Goal: Task Accomplishment & Management: Manage account settings

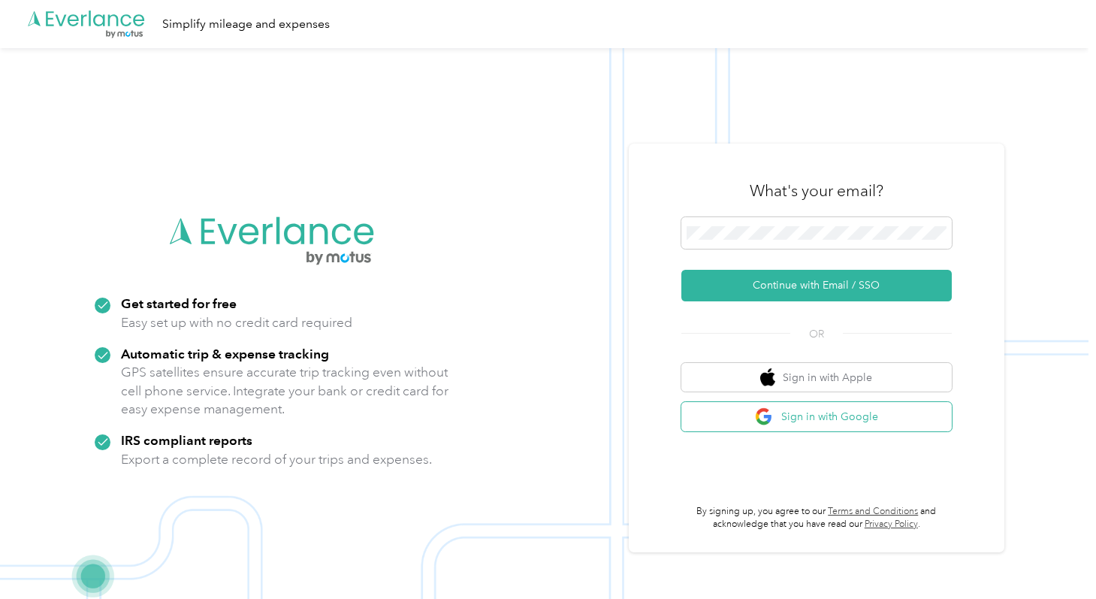
click at [743, 423] on button "Sign in with Google" at bounding box center [816, 416] width 270 height 29
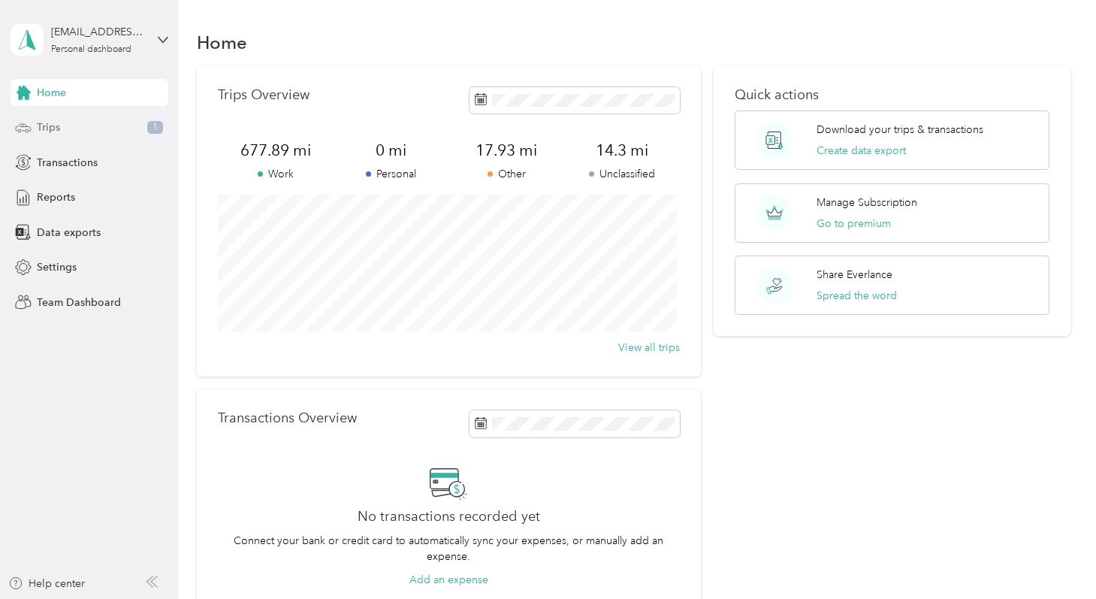
click at [102, 122] on div "Trips 1" at bounding box center [90, 127] width 158 height 27
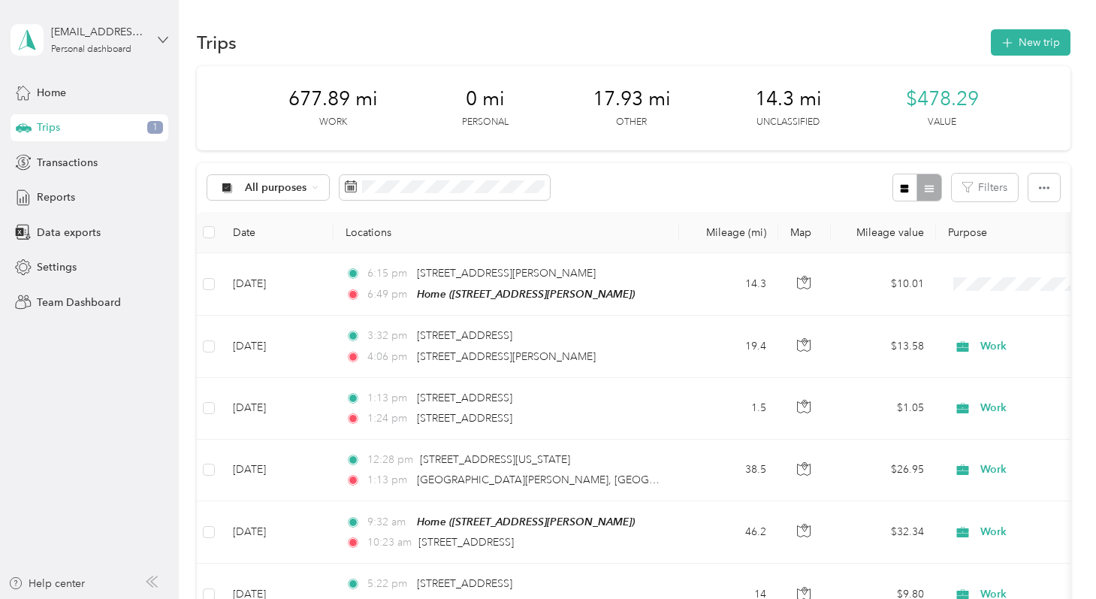
click at [160, 35] on icon at bounding box center [163, 40] width 11 height 11
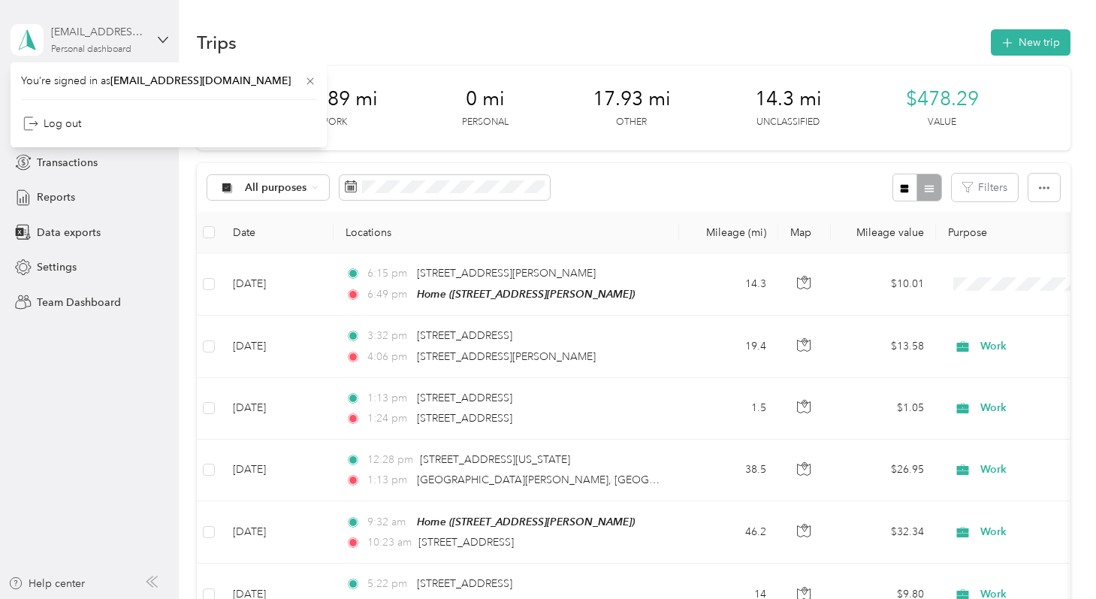
click at [125, 45] on div "Personal dashboard" at bounding box center [91, 49] width 80 height 9
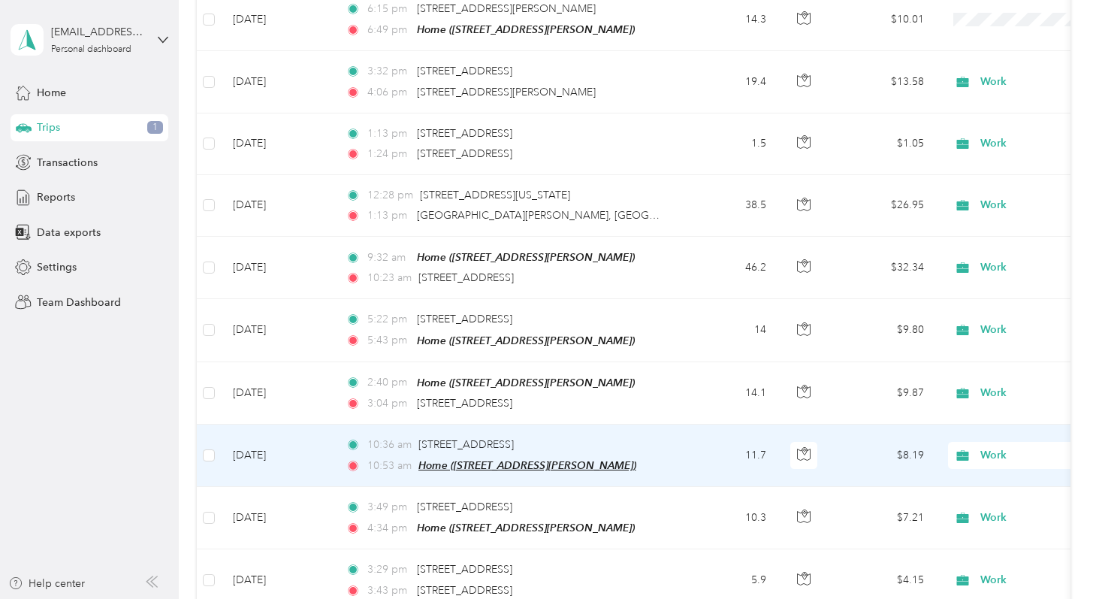
scroll to position [264, 0]
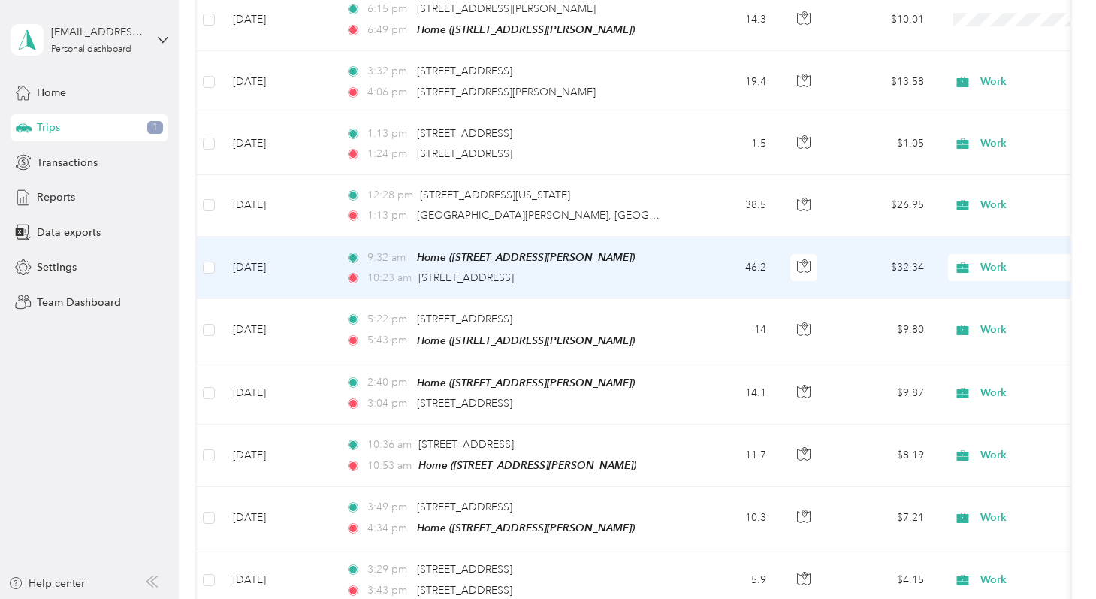
click at [709, 263] on td "46.2" at bounding box center [728, 268] width 99 height 62
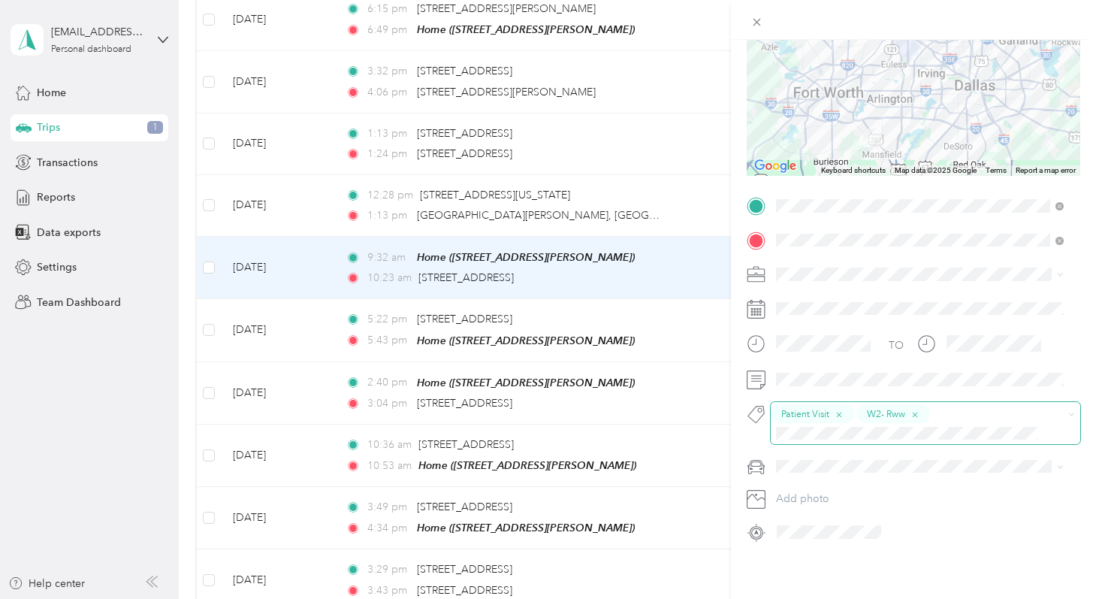
scroll to position [176, 0]
click at [211, 202] on div "Trip details Save This trip cannot be edited because it is either under review,…" at bounding box center [548, 299] width 1096 height 599
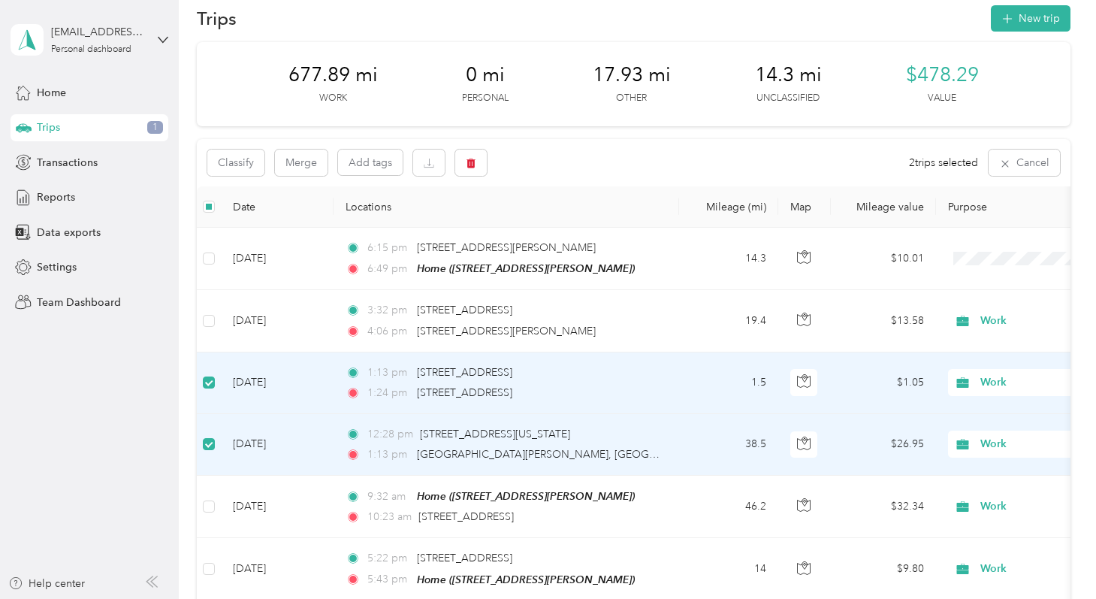
scroll to position [21, 0]
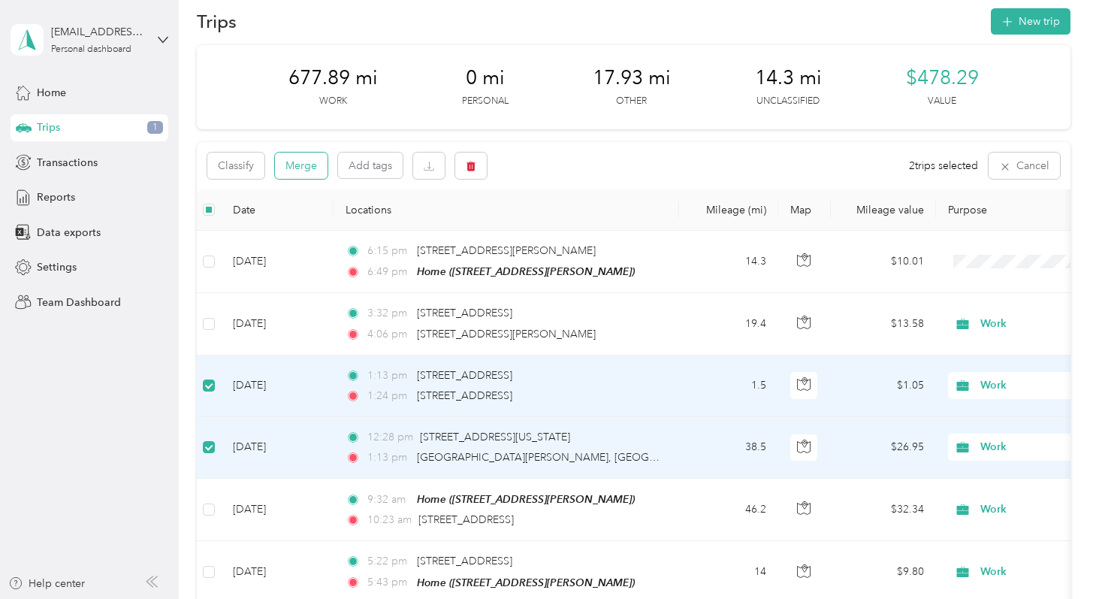
click at [296, 170] on button "Merge" at bounding box center [301, 165] width 53 height 26
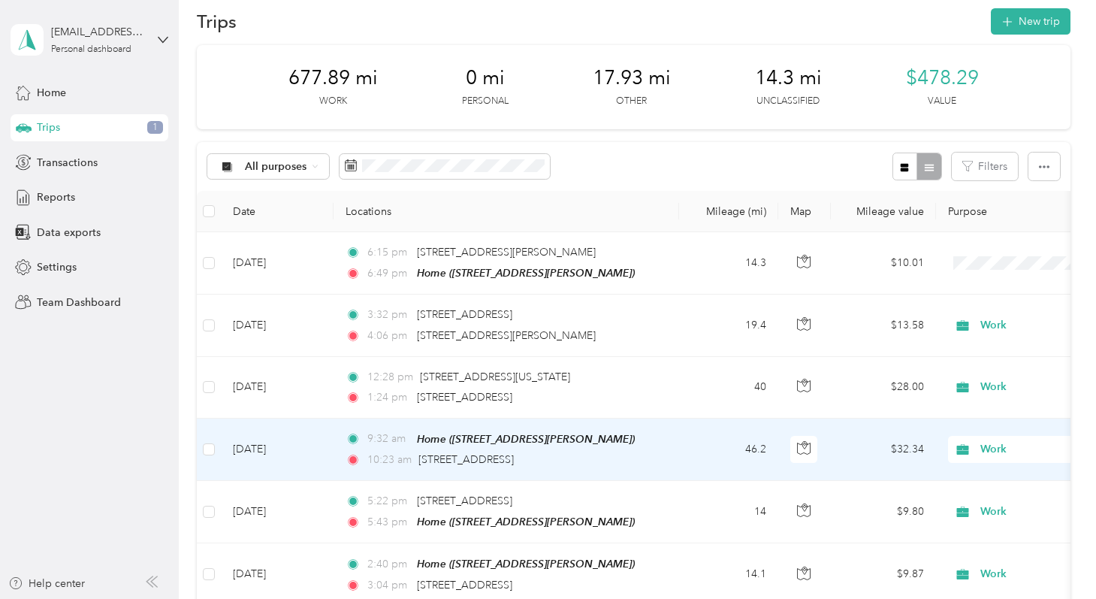
click at [711, 447] on td "46.2" at bounding box center [728, 449] width 99 height 62
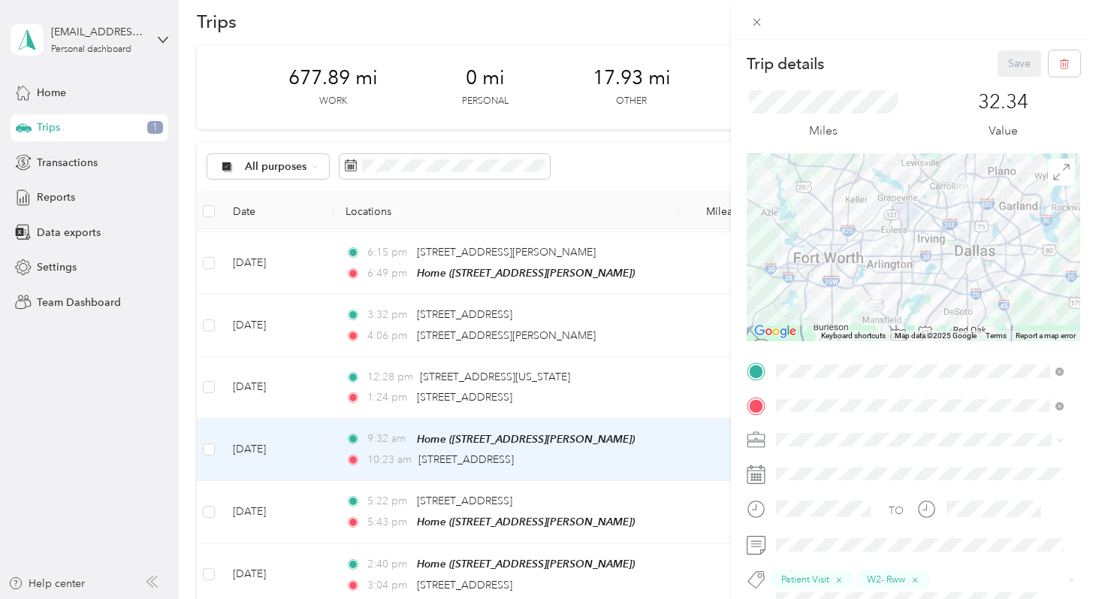
click at [703, 382] on div "Trip details Save This trip cannot be edited because it is either under review,…" at bounding box center [548, 299] width 1096 height 599
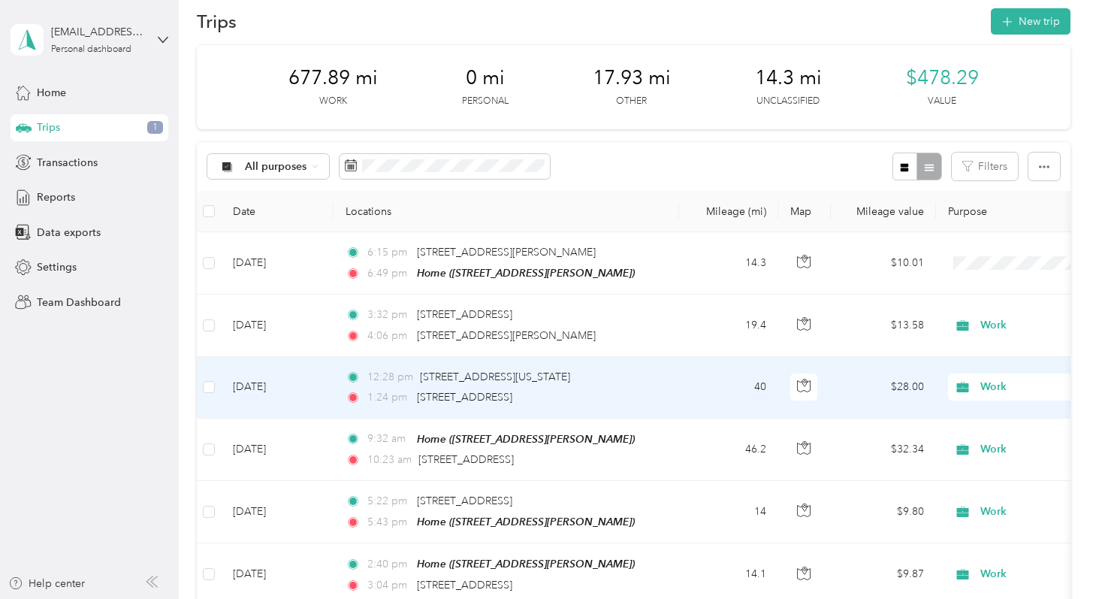
click at [701, 384] on td "40" at bounding box center [728, 388] width 99 height 62
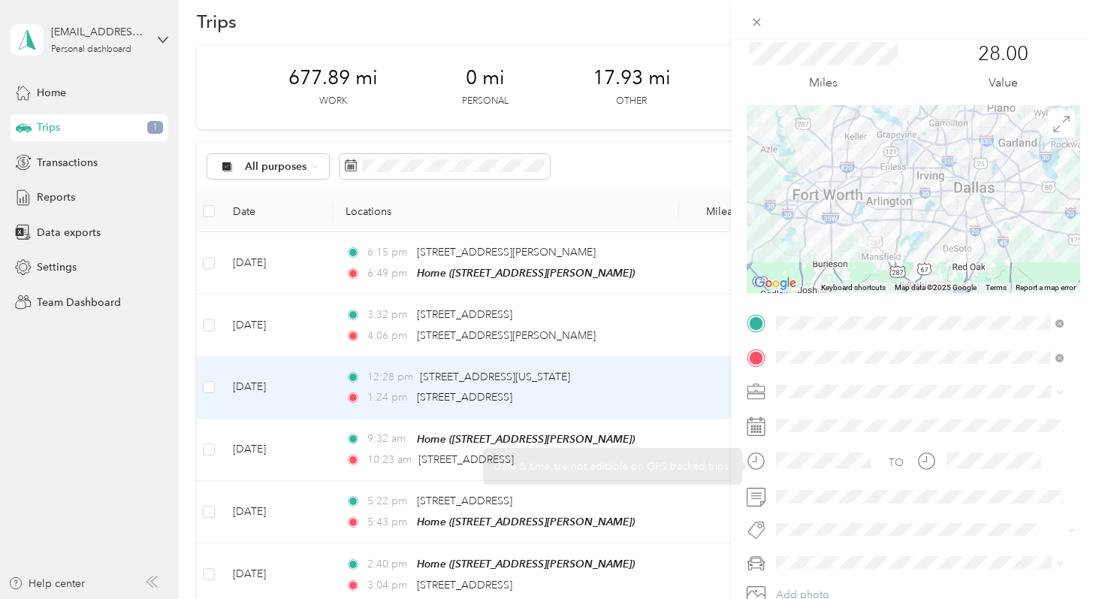
scroll to position [76, 0]
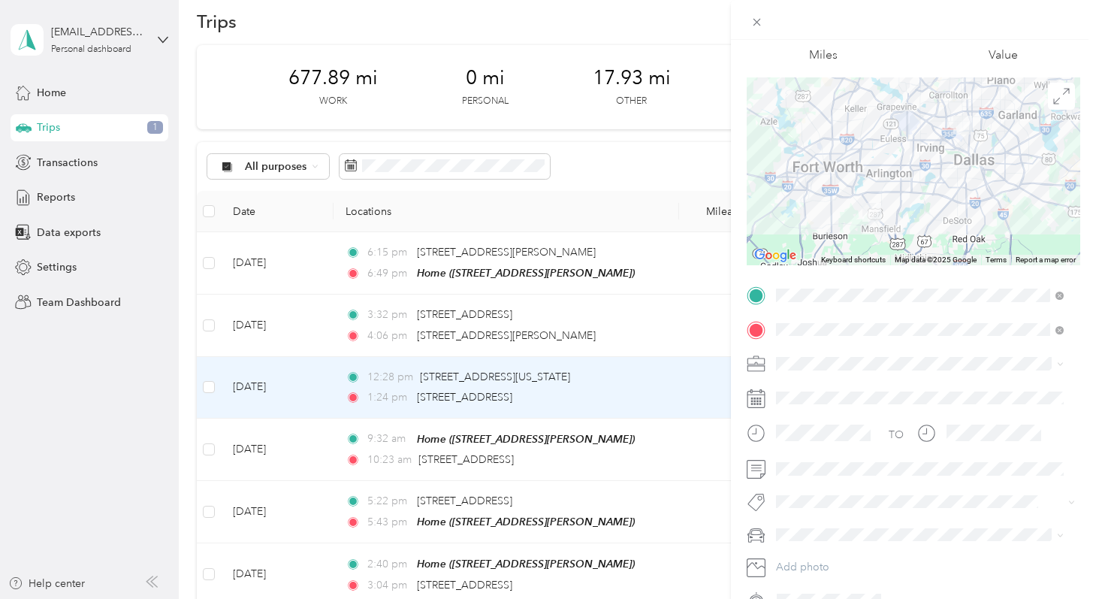
click at [825, 437] on span "Pllc-refther" at bounding box center [814, 435] width 45 height 14
click at [831, 383] on button "Patient Visit" at bounding box center [815, 380] width 69 height 19
click at [683, 324] on div "Trip details Save This trip cannot be edited because it is either under review,…" at bounding box center [548, 299] width 1096 height 599
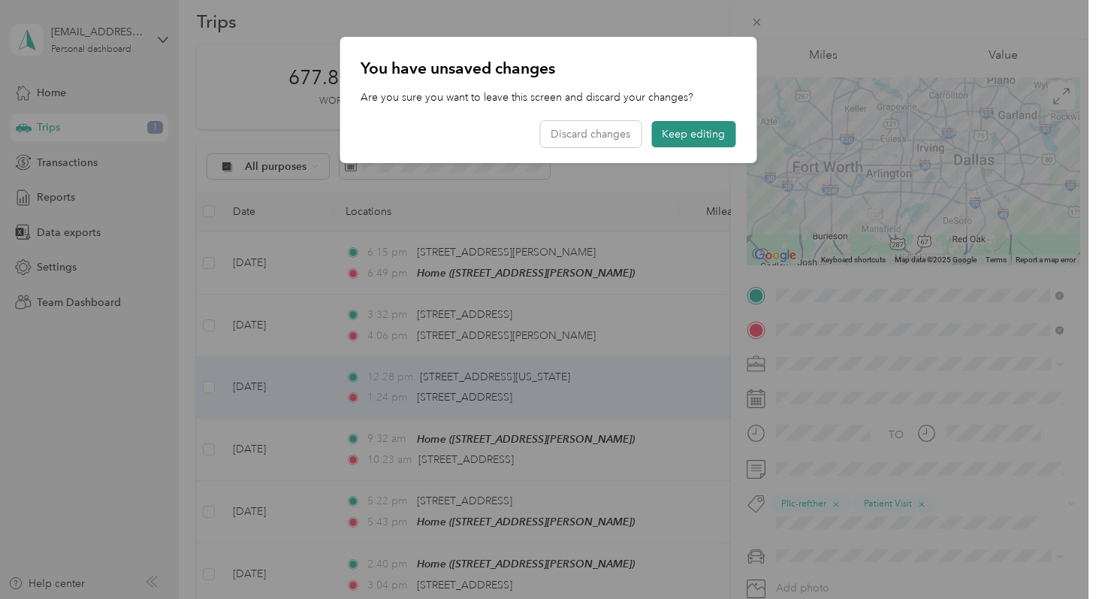
click at [695, 136] on button "Keep editing" at bounding box center [693, 134] width 84 height 26
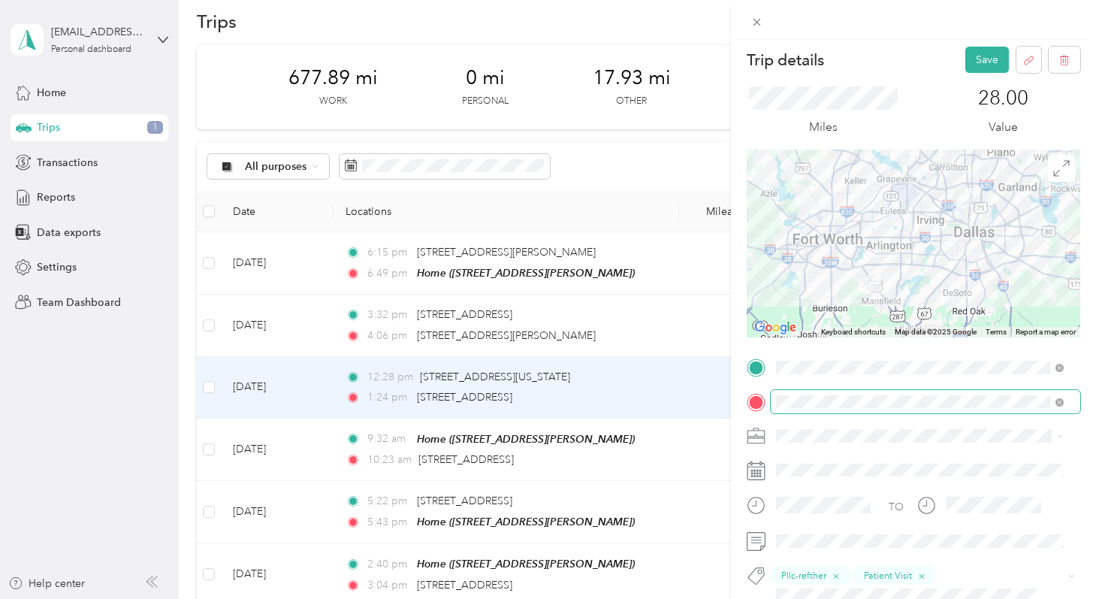
scroll to position [0, 0]
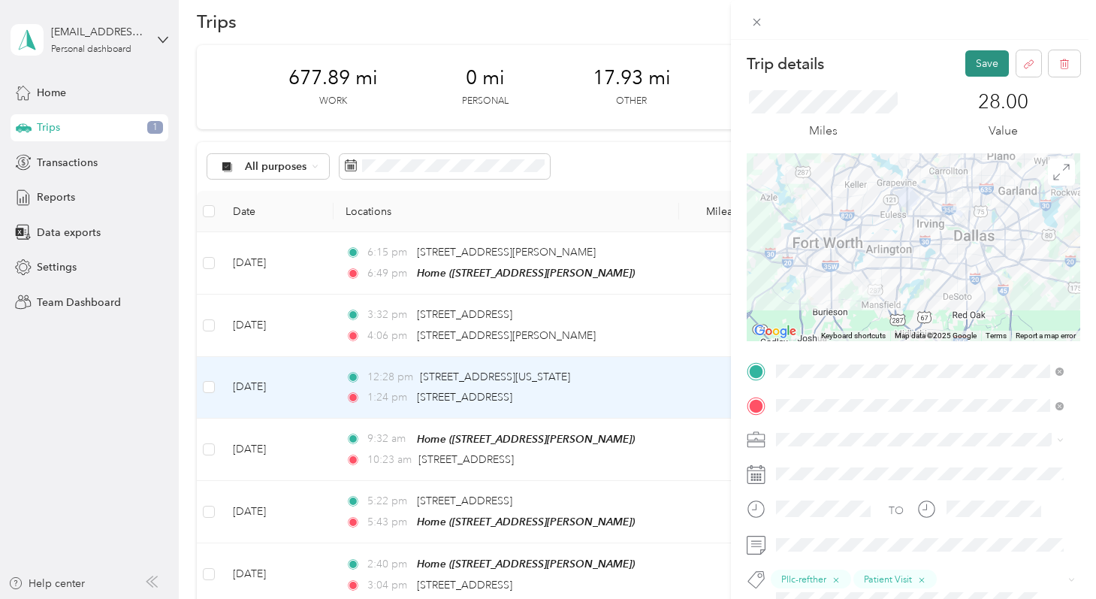
click at [974, 62] on button "Save" at bounding box center [987, 63] width 44 height 26
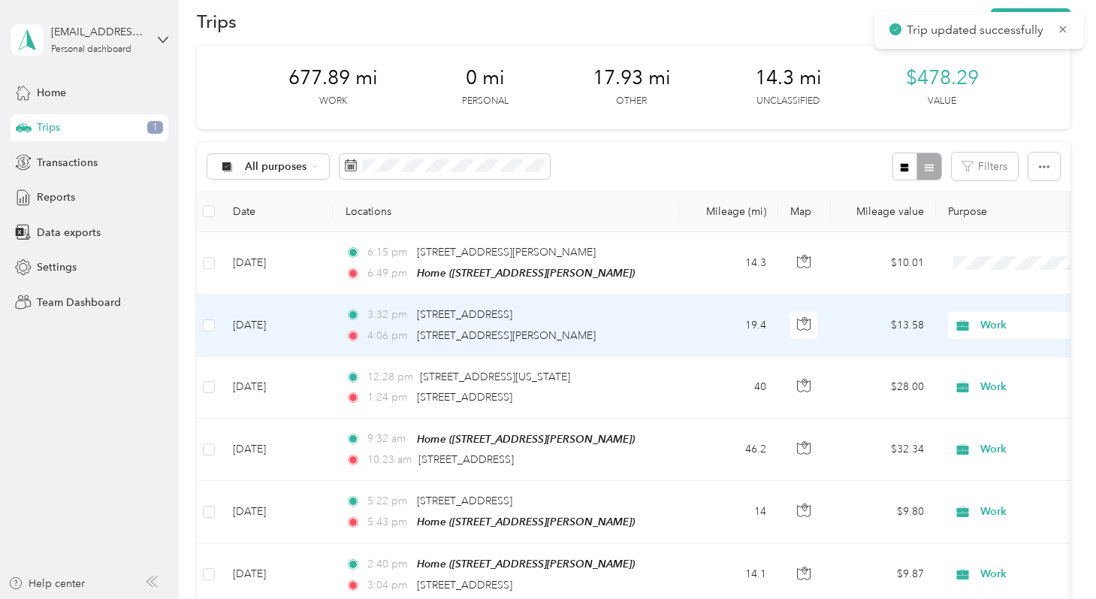
click at [680, 329] on td "19.4" at bounding box center [728, 325] width 99 height 62
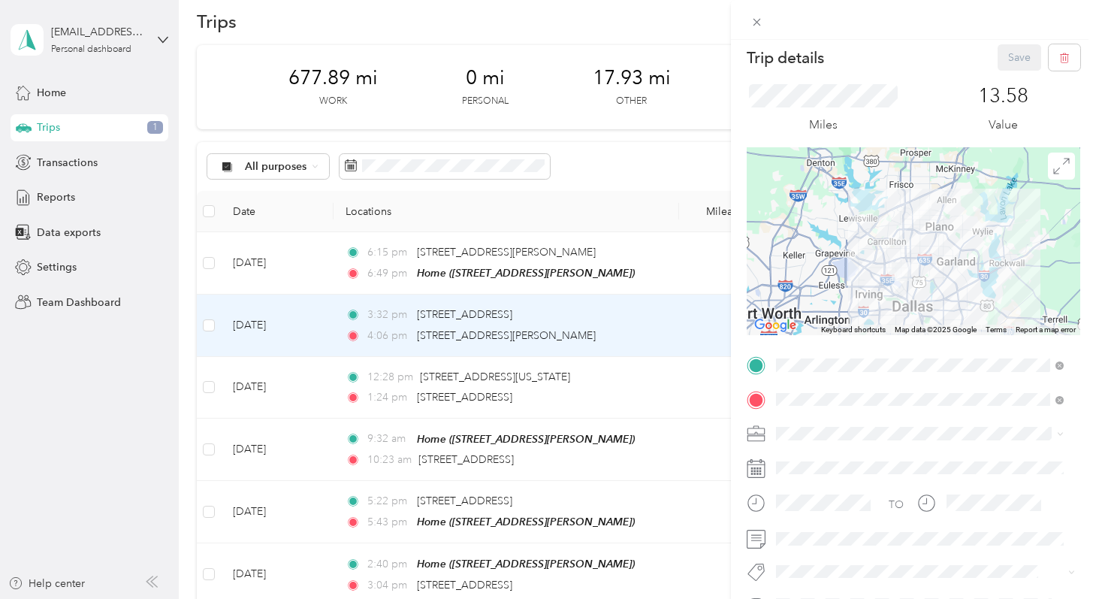
scroll to position [18, 0]
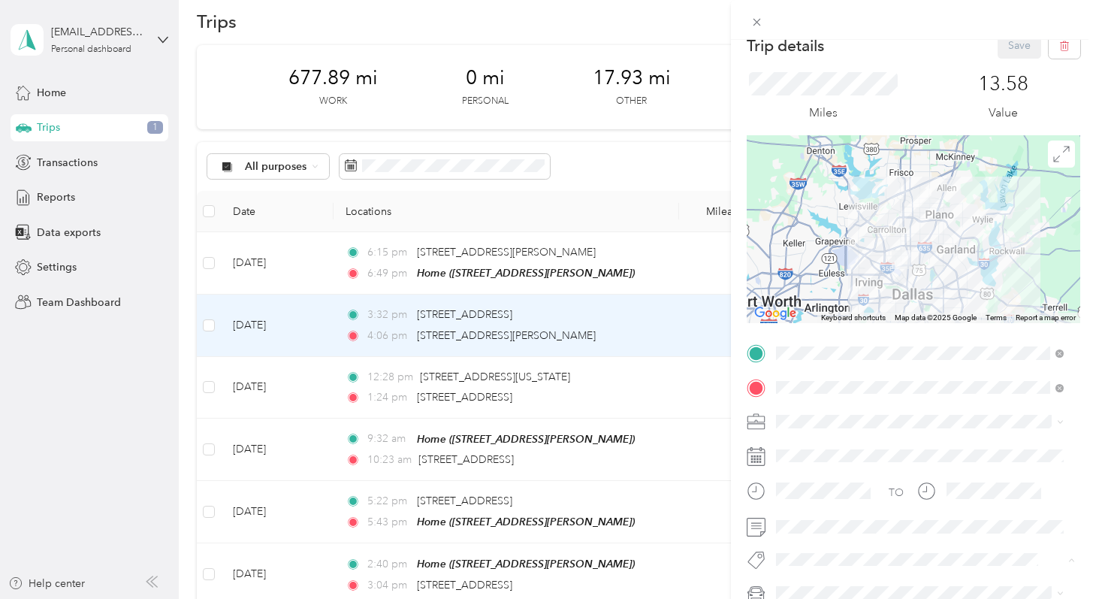
click at [812, 495] on span "Pllc-refther" at bounding box center [814, 496] width 45 height 14
click at [832, 445] on li "Patient Visit" at bounding box center [920, 435] width 298 height 29
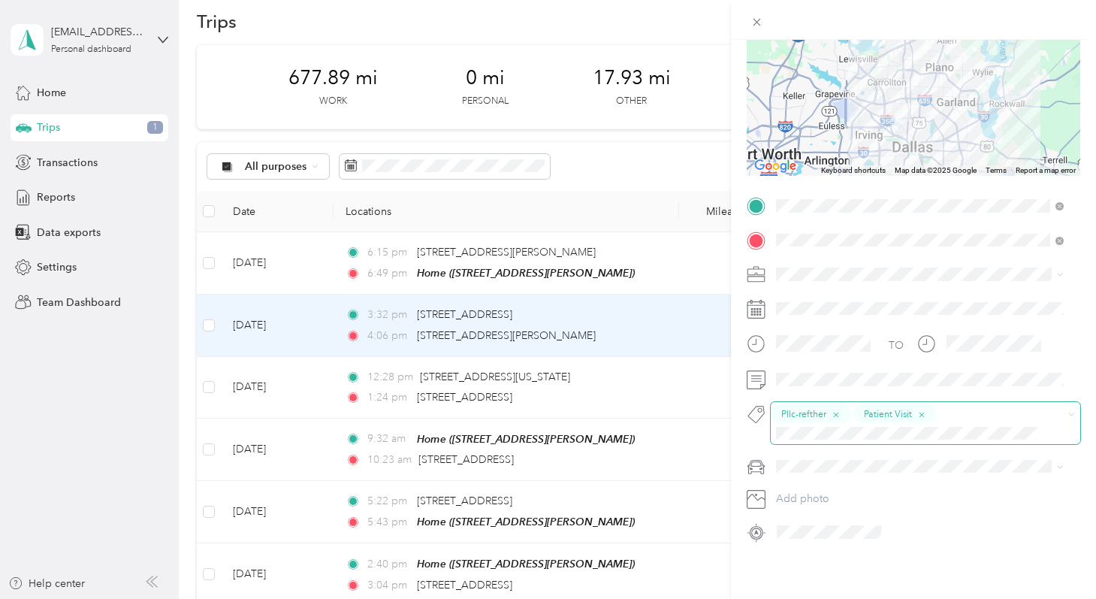
scroll to position [0, 0]
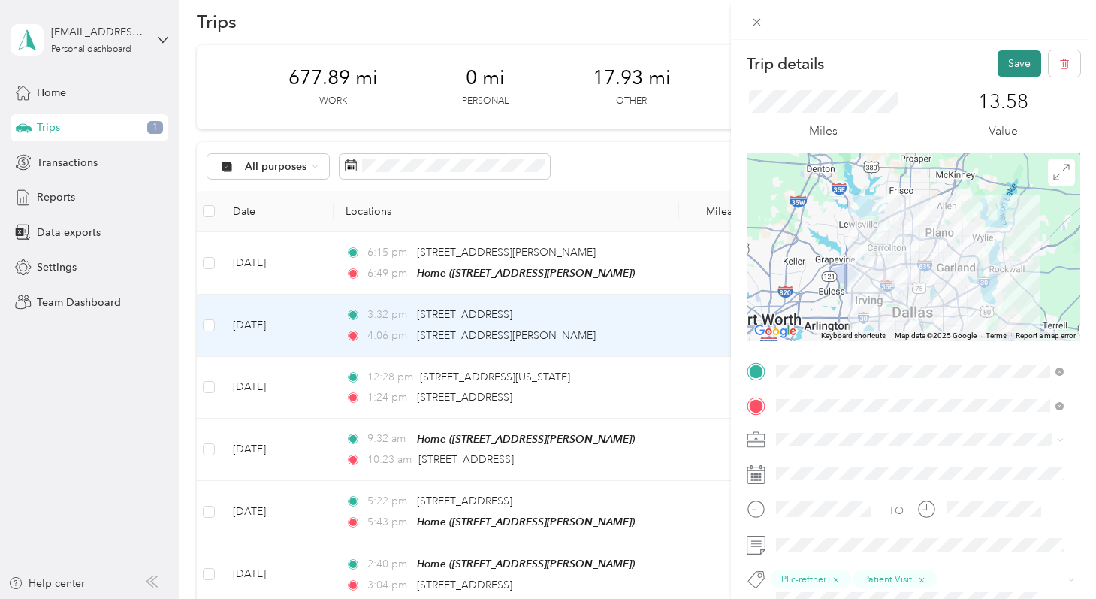
click at [1002, 62] on button "Save" at bounding box center [1019, 63] width 44 height 26
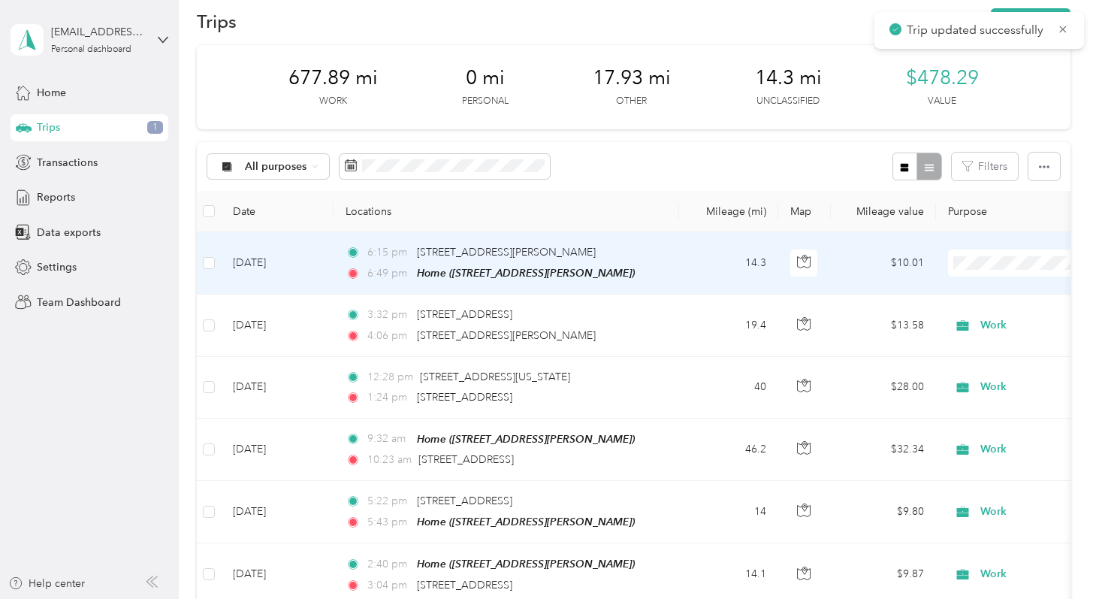
click at [678, 277] on td "6:15 pm [STREET_ADDRESS][PERSON_NAME] 6:49 pm Home ([STREET_ADDRESS][PERSON_NAM…" at bounding box center [505, 263] width 345 height 62
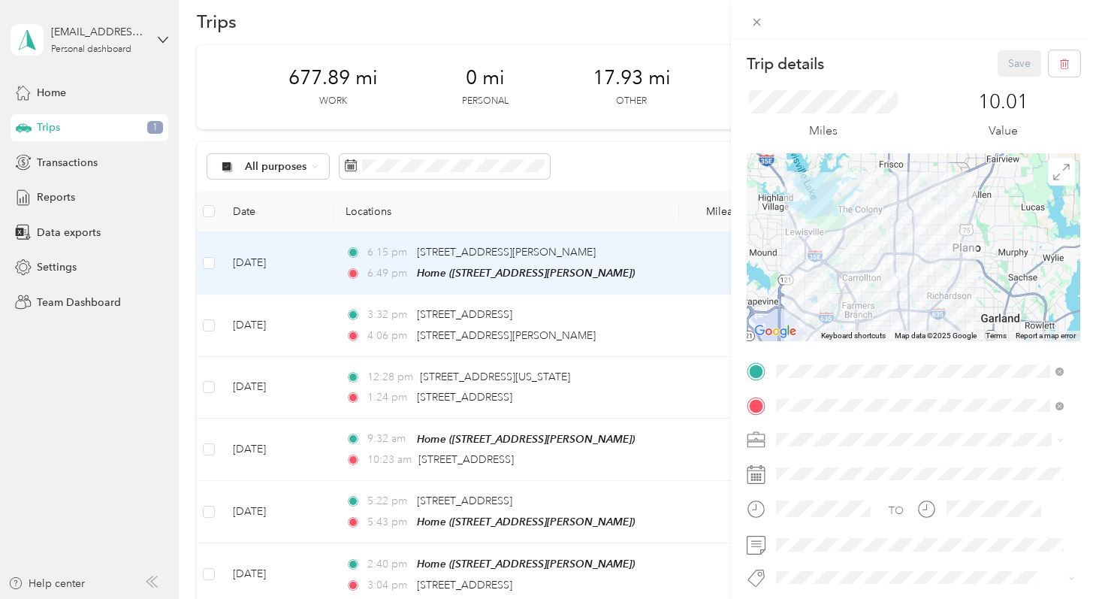
click at [824, 511] on span "Pllc-refther" at bounding box center [814, 515] width 45 height 14
click at [881, 584] on span at bounding box center [953, 578] width 201 height 19
click at [826, 460] on li "Patient Visit" at bounding box center [920, 455] width 298 height 29
click at [1014, 65] on button "Save" at bounding box center [1019, 63] width 44 height 26
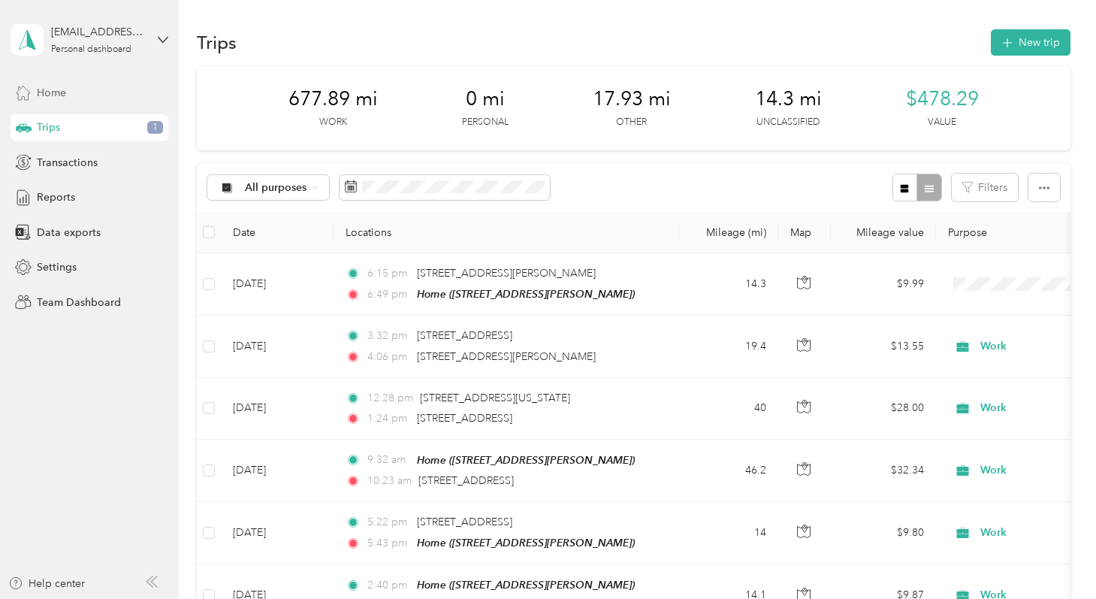
click at [100, 96] on div "Home" at bounding box center [90, 92] width 158 height 27
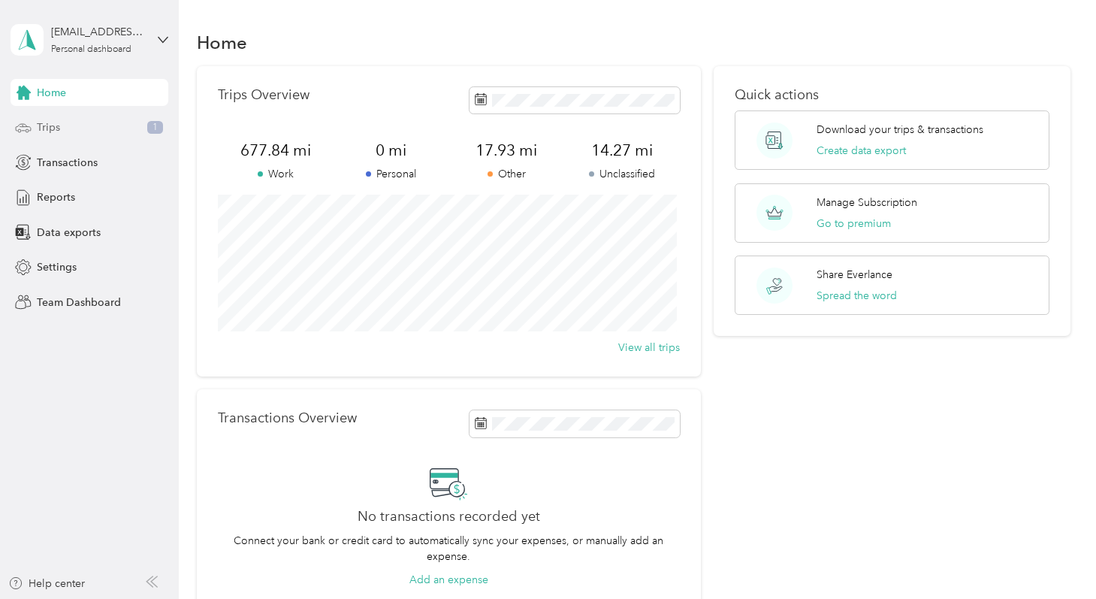
click at [114, 129] on div "Trips 1" at bounding box center [90, 127] width 158 height 27
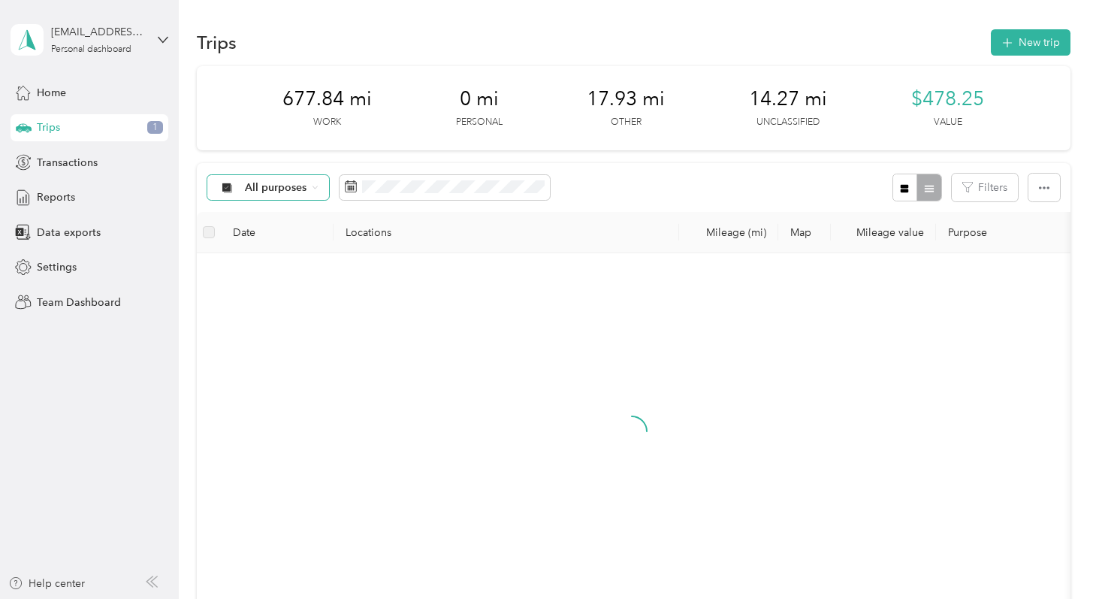
click at [296, 190] on span "All purposes" at bounding box center [276, 187] width 62 height 11
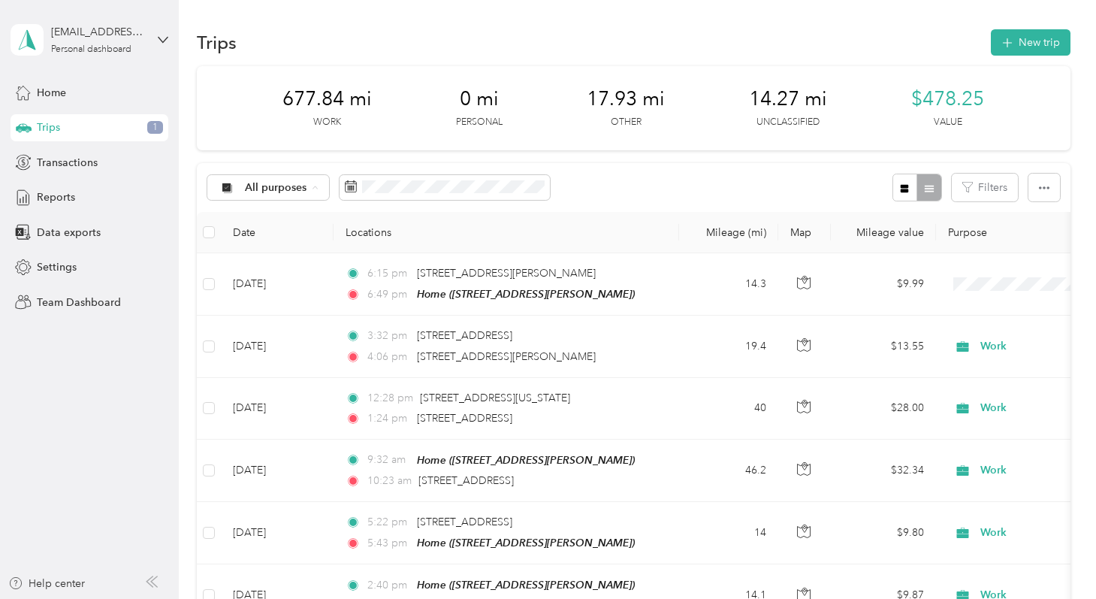
click at [280, 243] on span "Unclassified" at bounding box center [281, 241] width 73 height 16
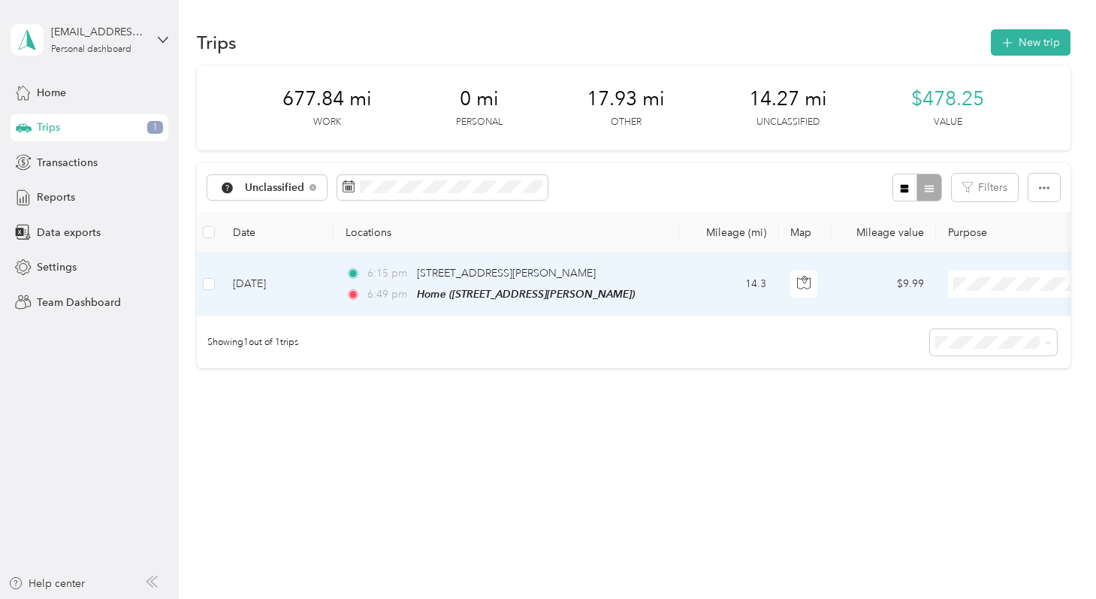
click at [976, 312] on span "Work" at bounding box center [1016, 311] width 139 height 16
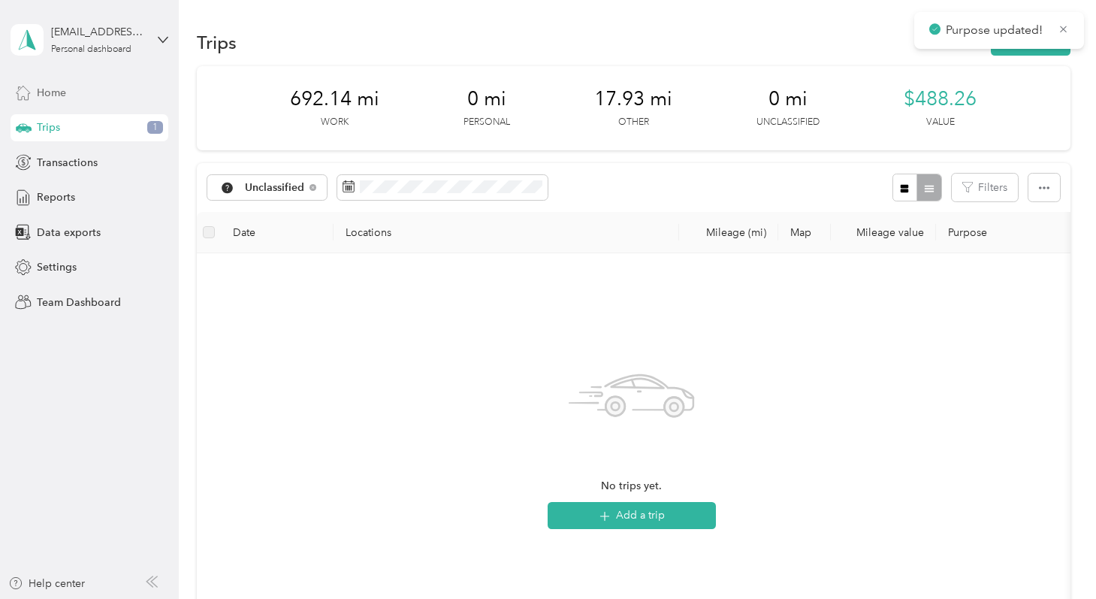
click at [95, 92] on div "Home" at bounding box center [90, 92] width 158 height 27
